Goal: Task Accomplishment & Management: Use online tool/utility

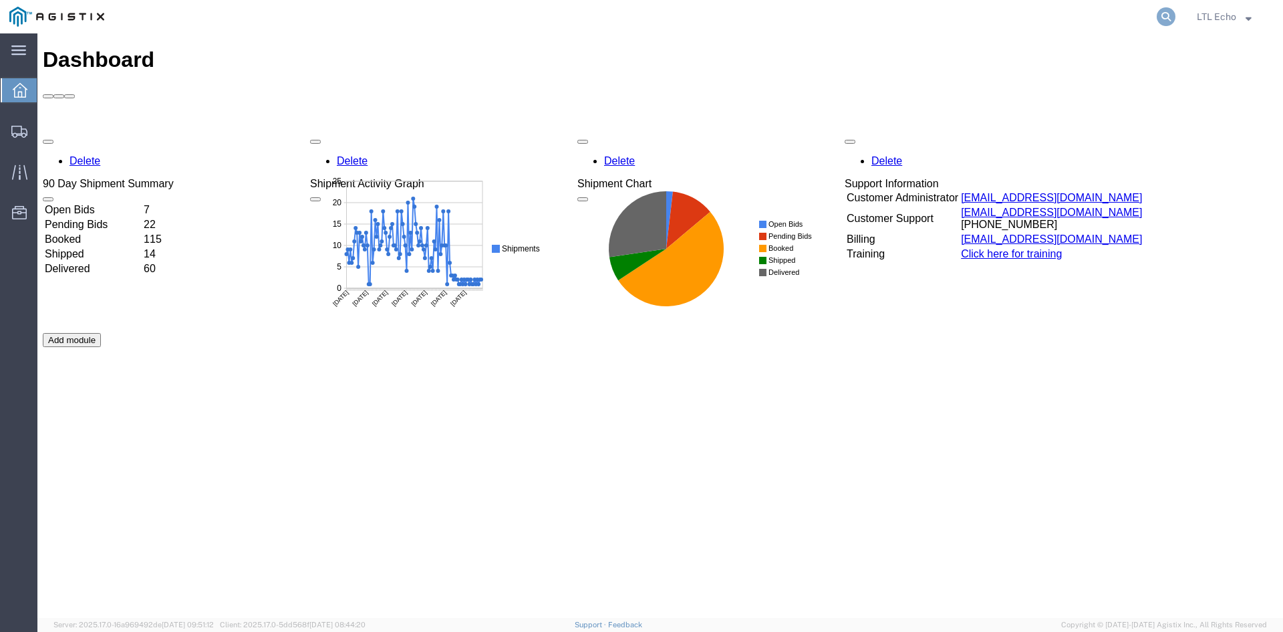
click at [1164, 16] on icon at bounding box center [1166, 16] width 19 height 19
click at [984, 16] on input "search" at bounding box center [954, 17] width 406 height 32
type input "56488089"
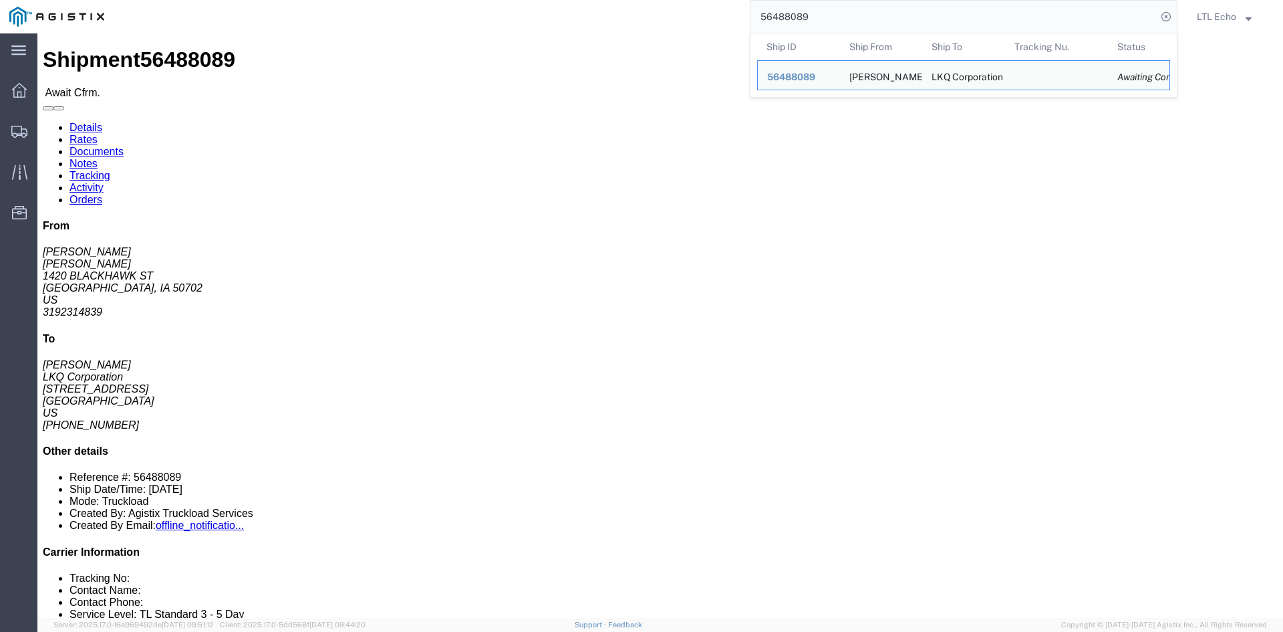
click span "56488089"
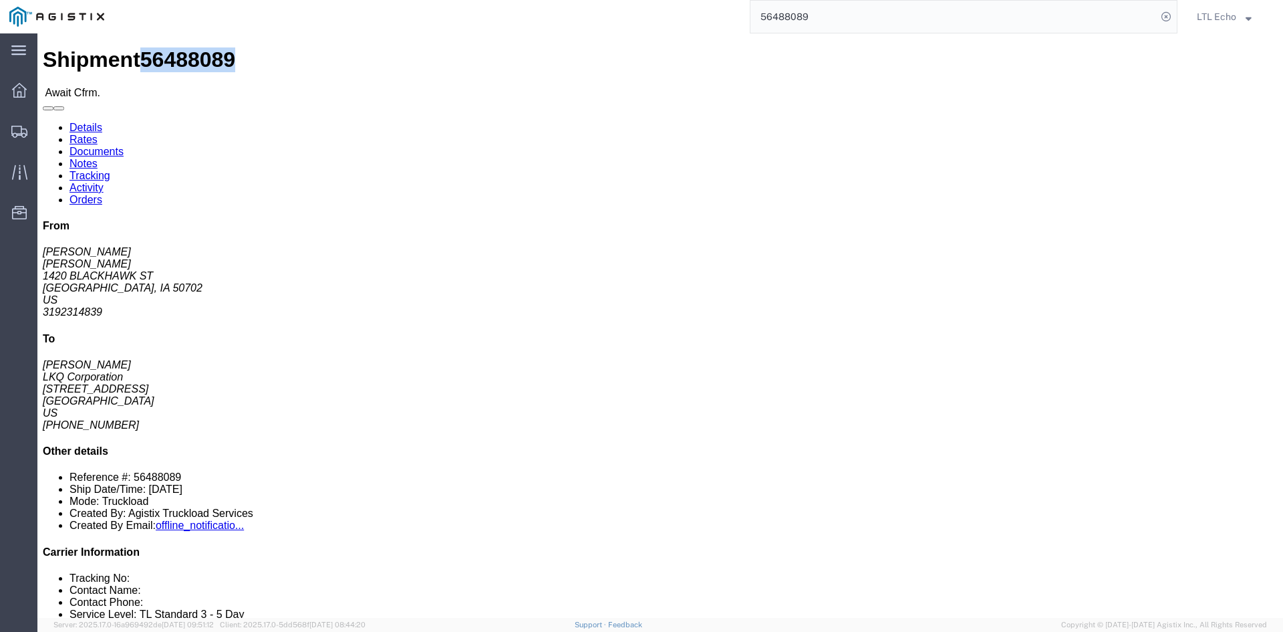
click span "56488089"
drag, startPoint x: 92, startPoint y: 48, endPoint x: 15, endPoint y: 25, distance: 80.1
click link "Rates"
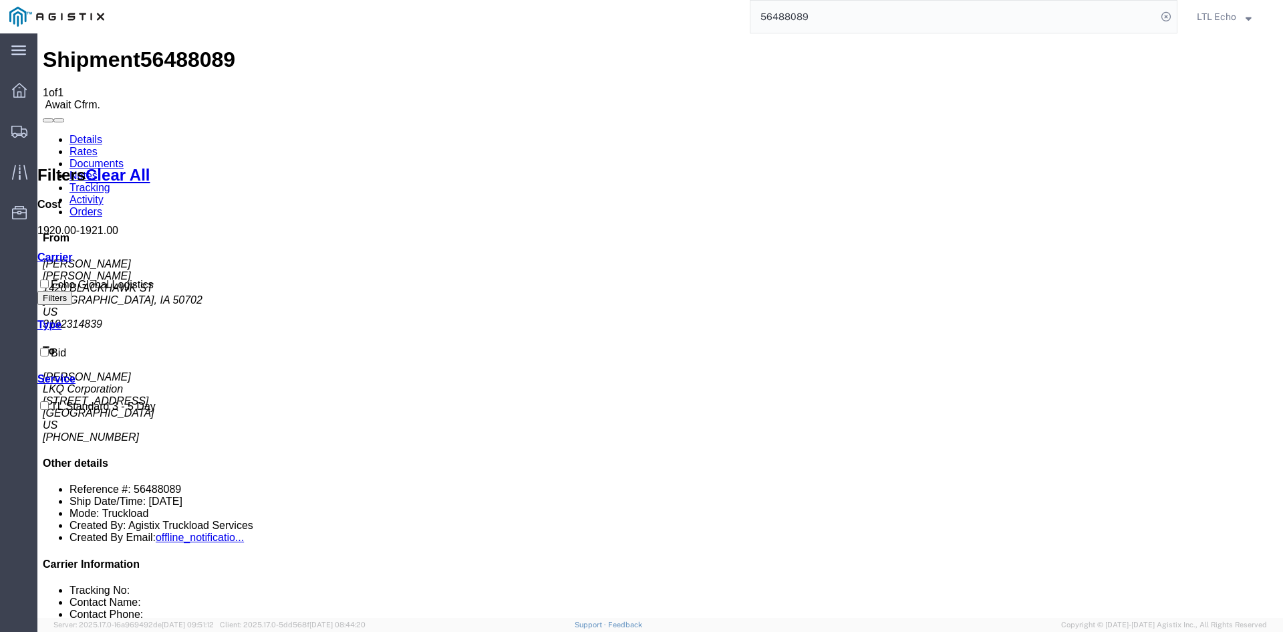
click at [1203, 620] on li "Service Level: TL Standard 3 - 5 Day" at bounding box center [674, 626] width 1208 height 12
click at [72, 134] on link "Details" at bounding box center [86, 139] width 33 height 11
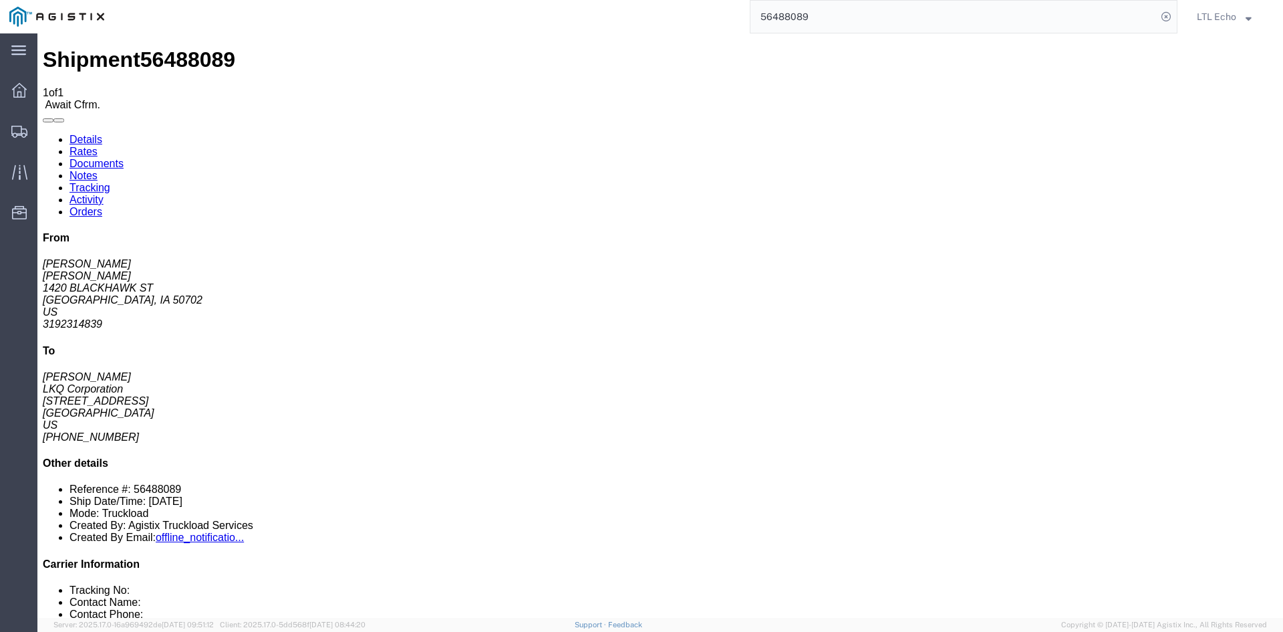
click link "Confirm"
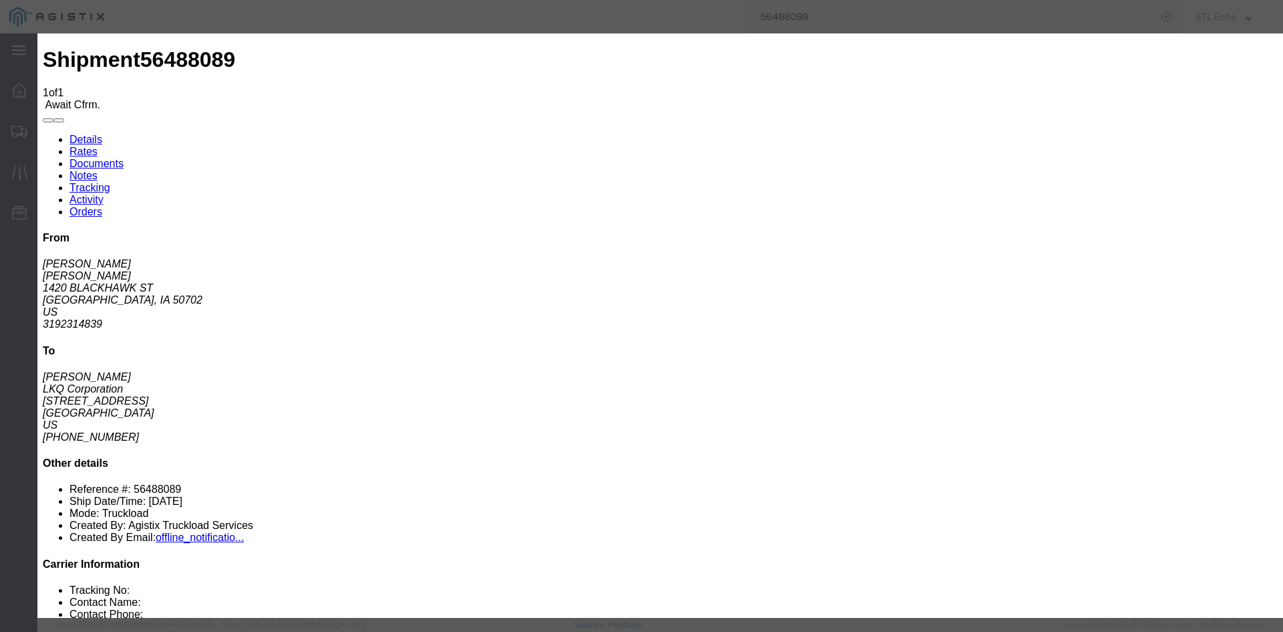
click div
click input "checkbox"
checkbox input "true"
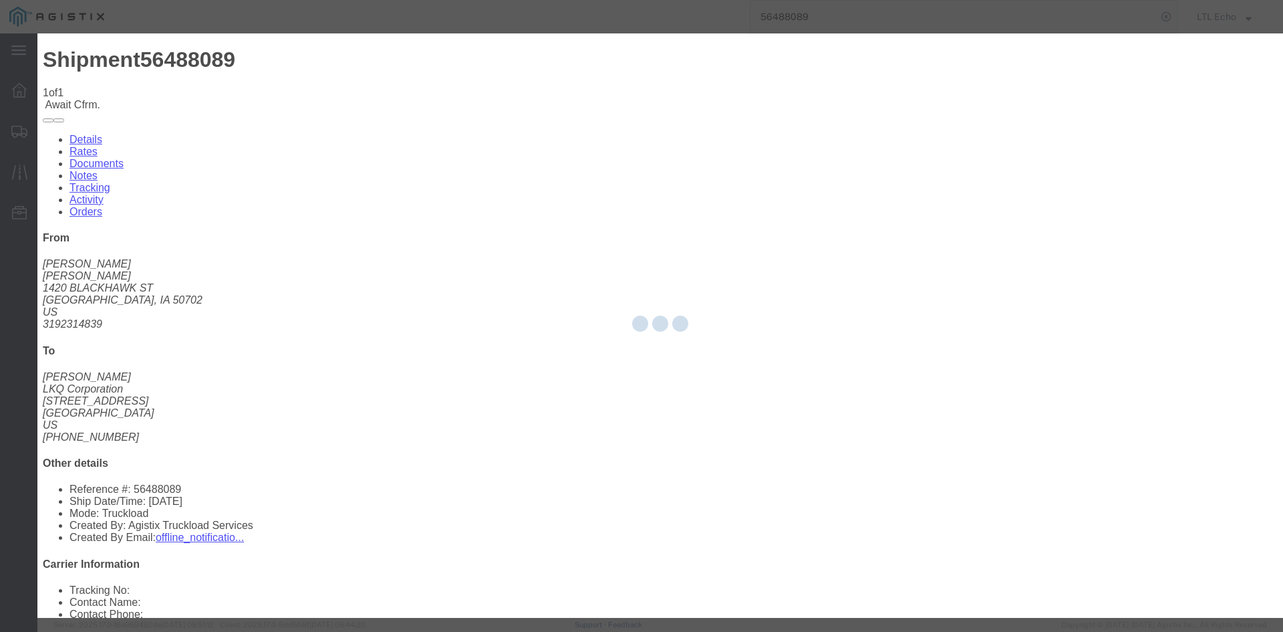
type input "LTL Echo"
type input "+ 8005116111"
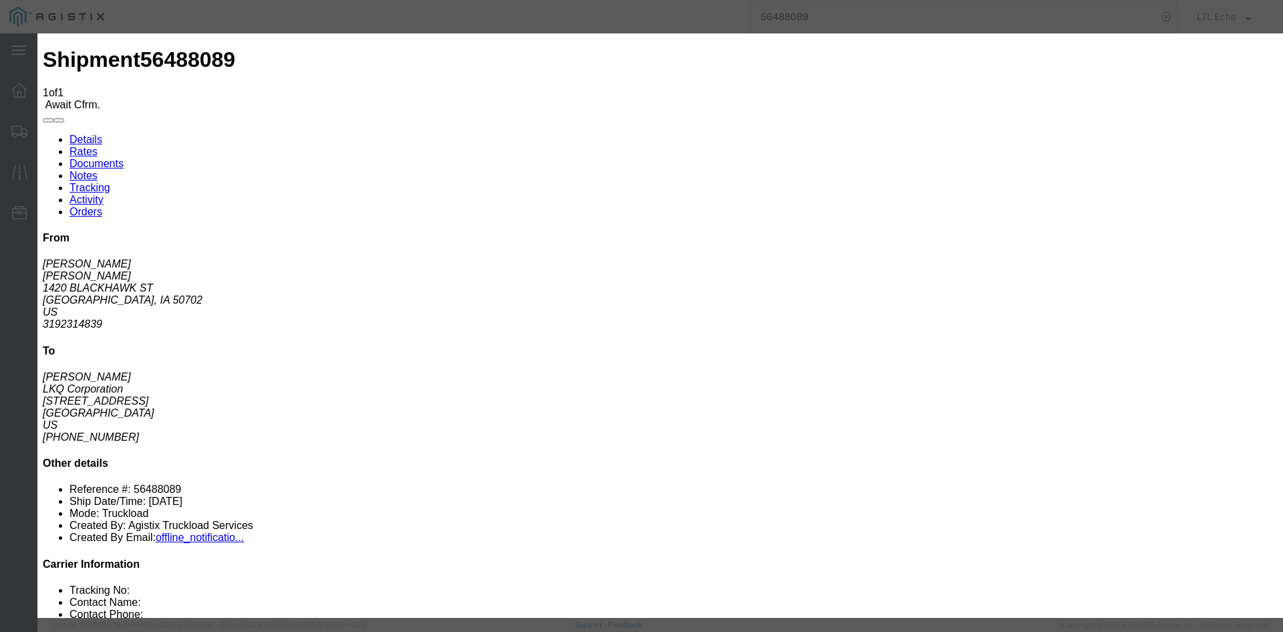
click input "text"
type input "63939623"
click button "Submit"
